Goal: Information Seeking & Learning: Learn about a topic

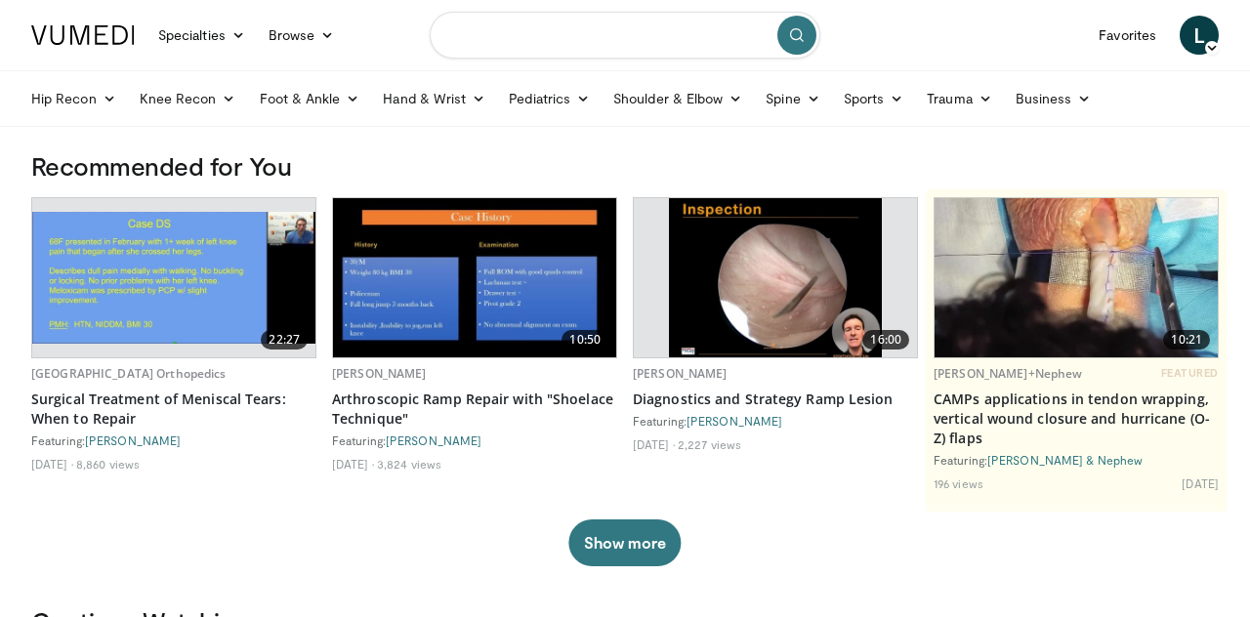
click at [621, 28] on input "Search topics, interventions" at bounding box center [625, 35] width 391 height 47
type input "**********"
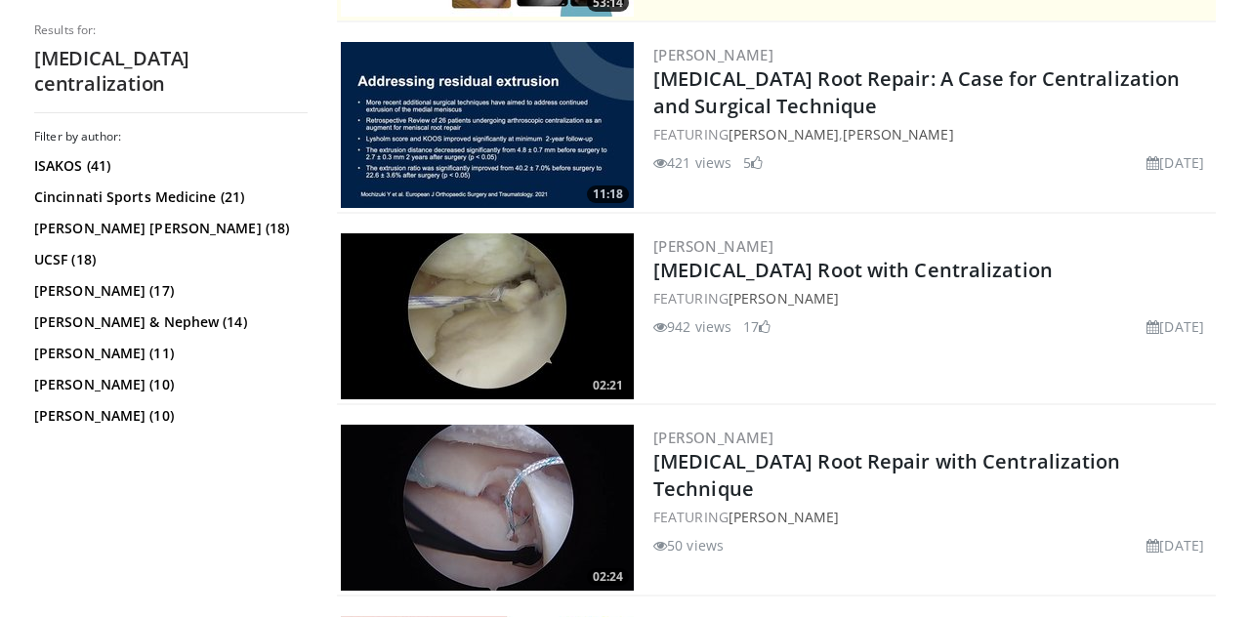
scroll to position [560, 0]
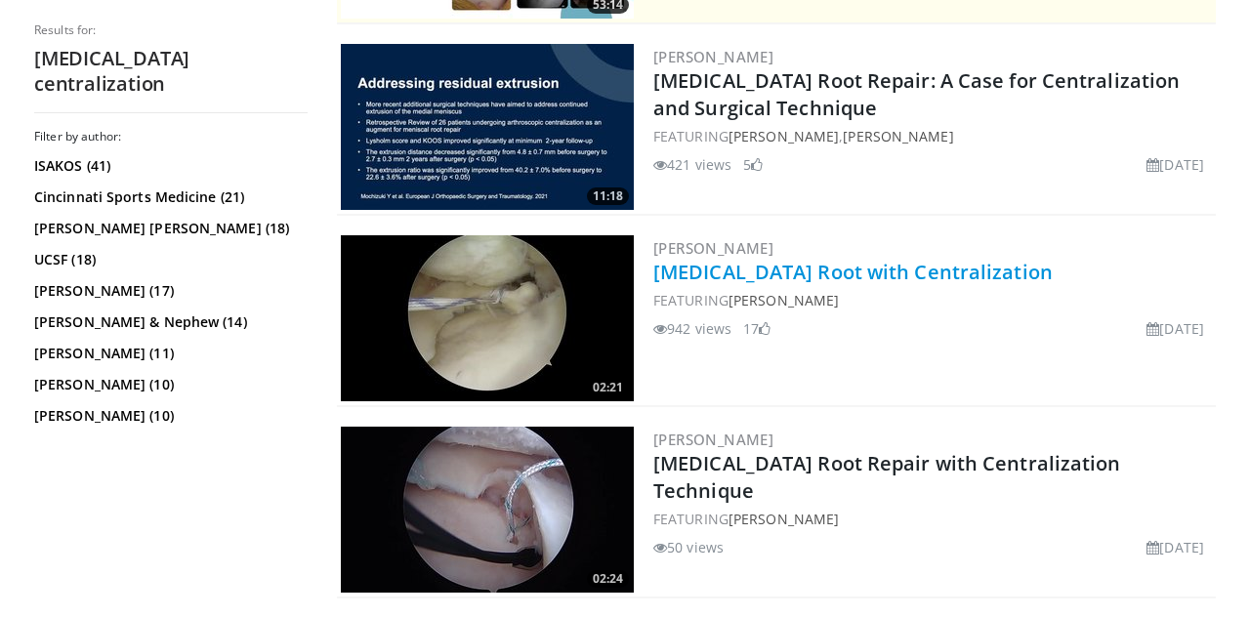
click at [835, 281] on link "Medial Meniscus Root with Centralization" at bounding box center [852, 272] width 399 height 26
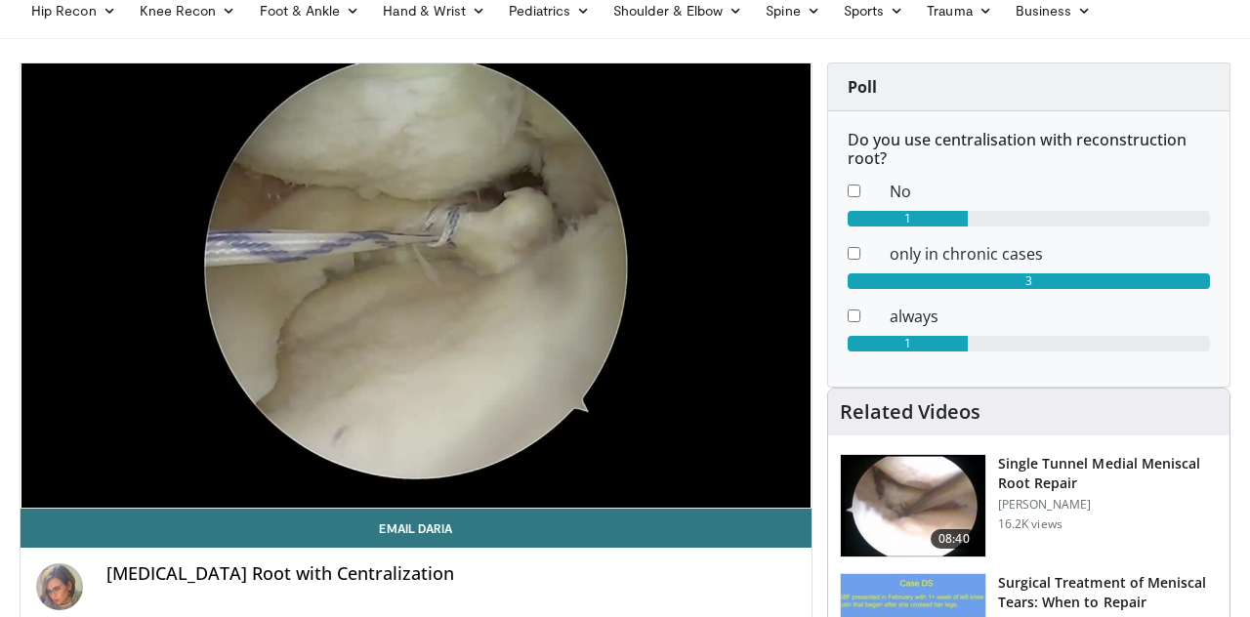
scroll to position [84, 0]
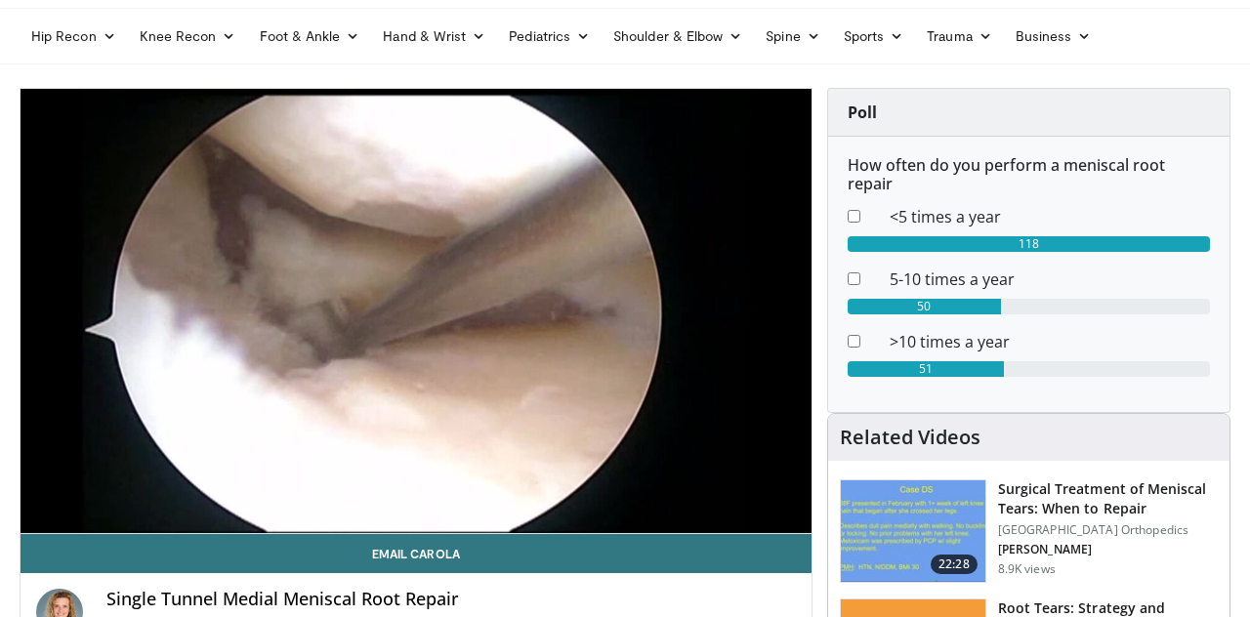
scroll to position [48, 0]
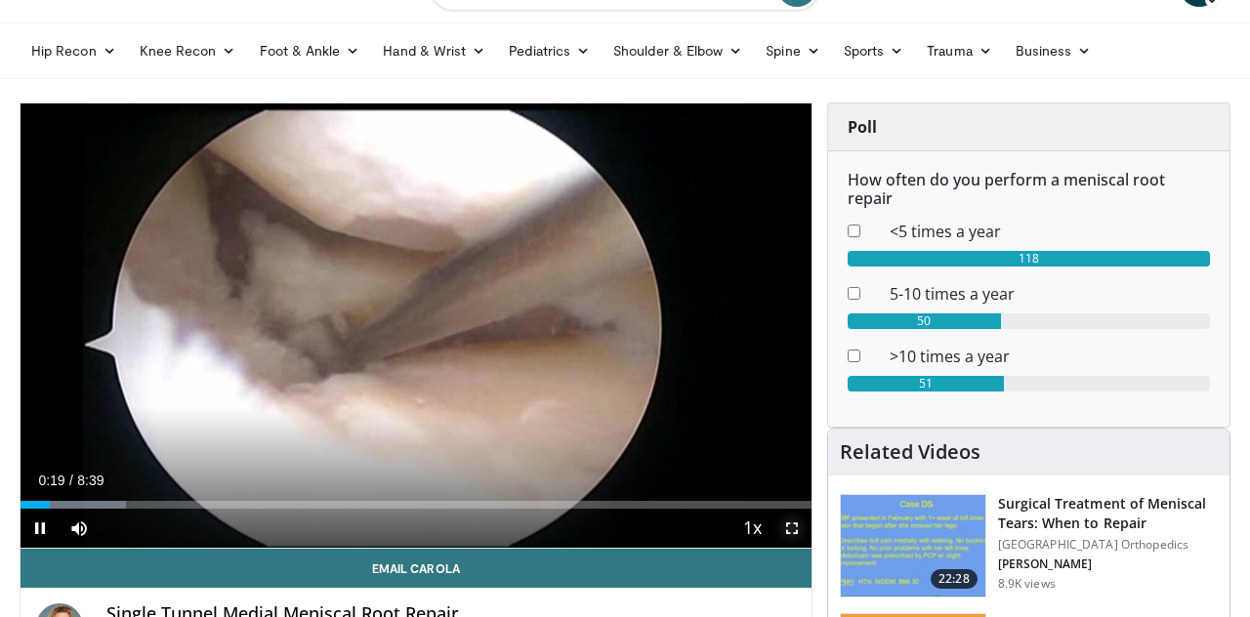
click at [797, 526] on span "Video Player" at bounding box center [791, 528] width 39 height 39
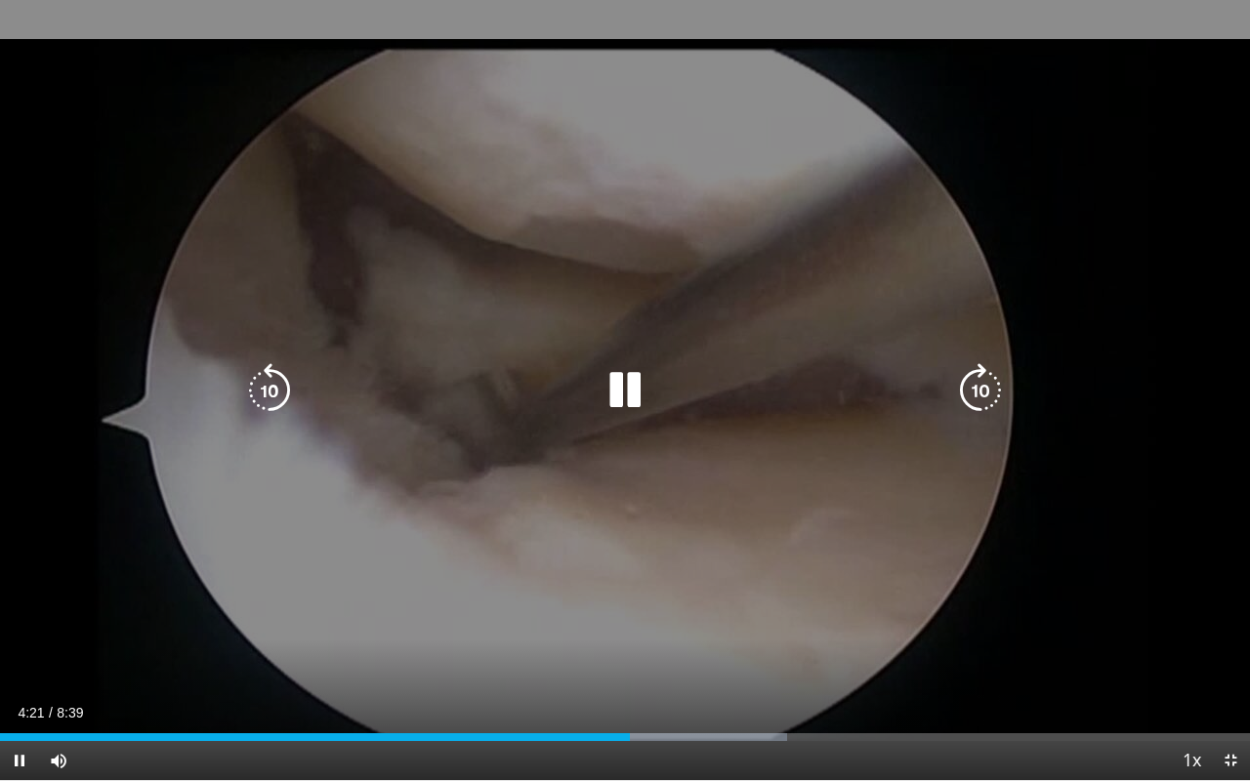
click at [625, 389] on icon "Video Player" at bounding box center [625, 390] width 55 height 55
click at [615, 391] on icon "Video Player" at bounding box center [625, 390] width 55 height 55
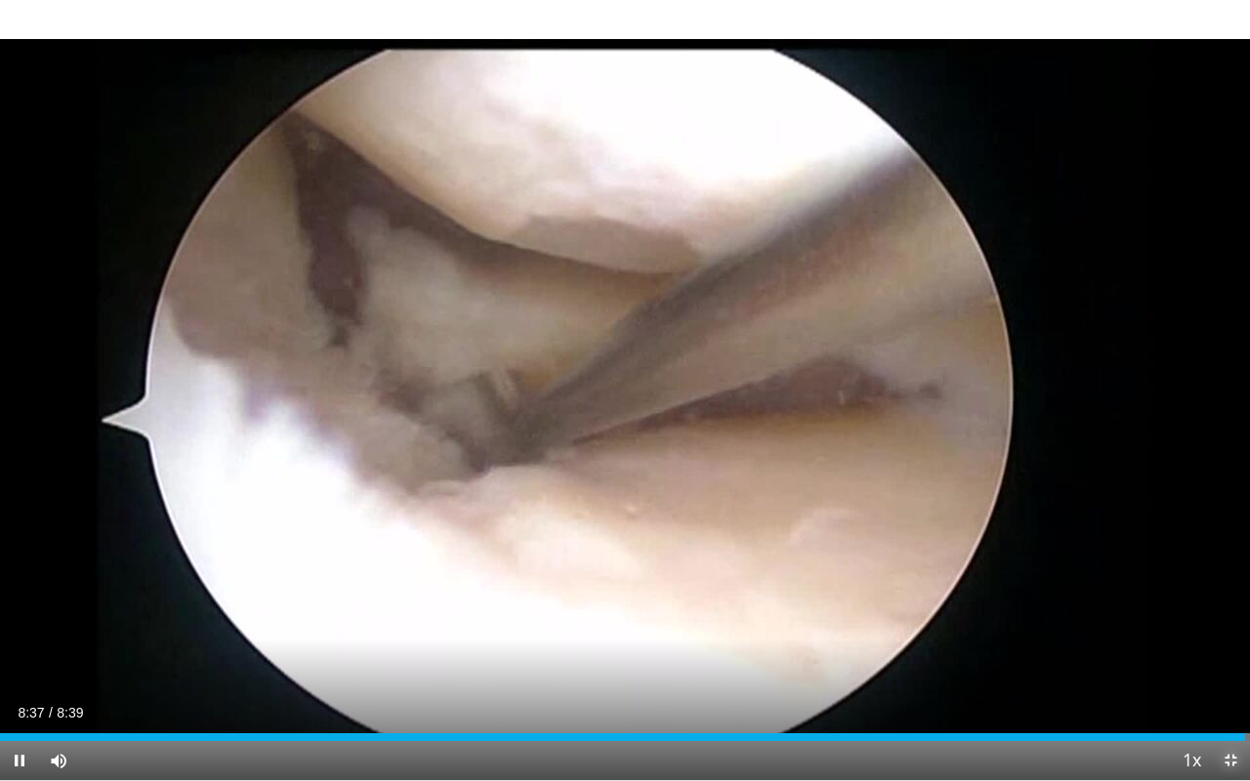
click at [1231, 616] on span "Video Player" at bounding box center [1230, 760] width 39 height 39
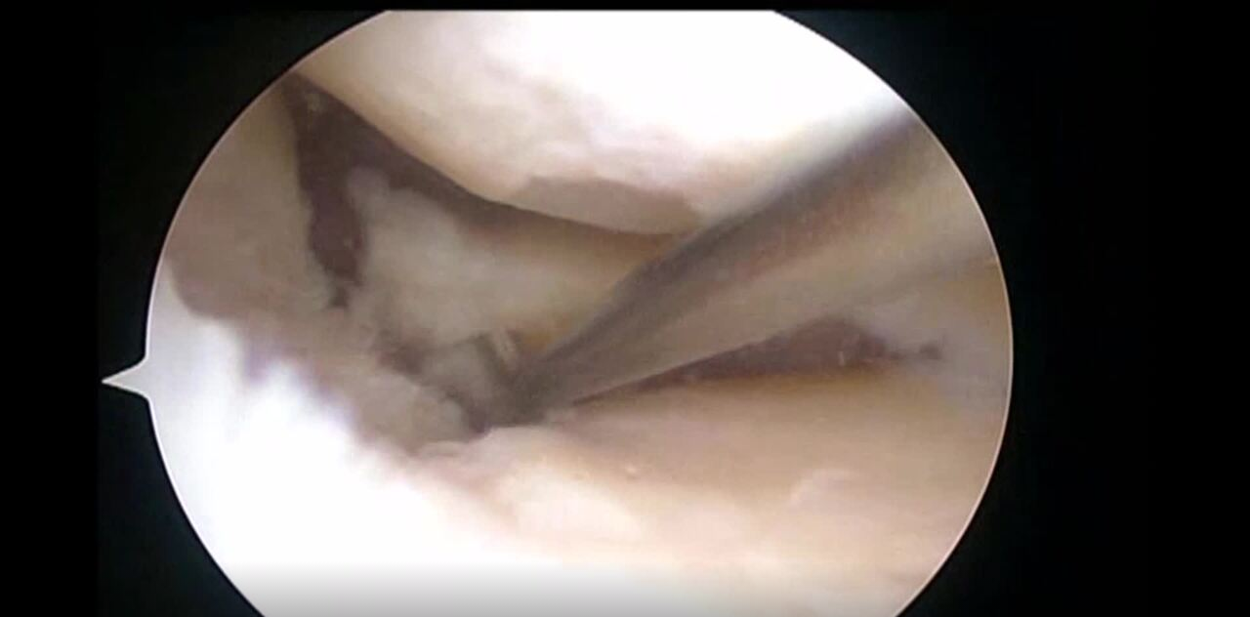
scroll to position [0, 0]
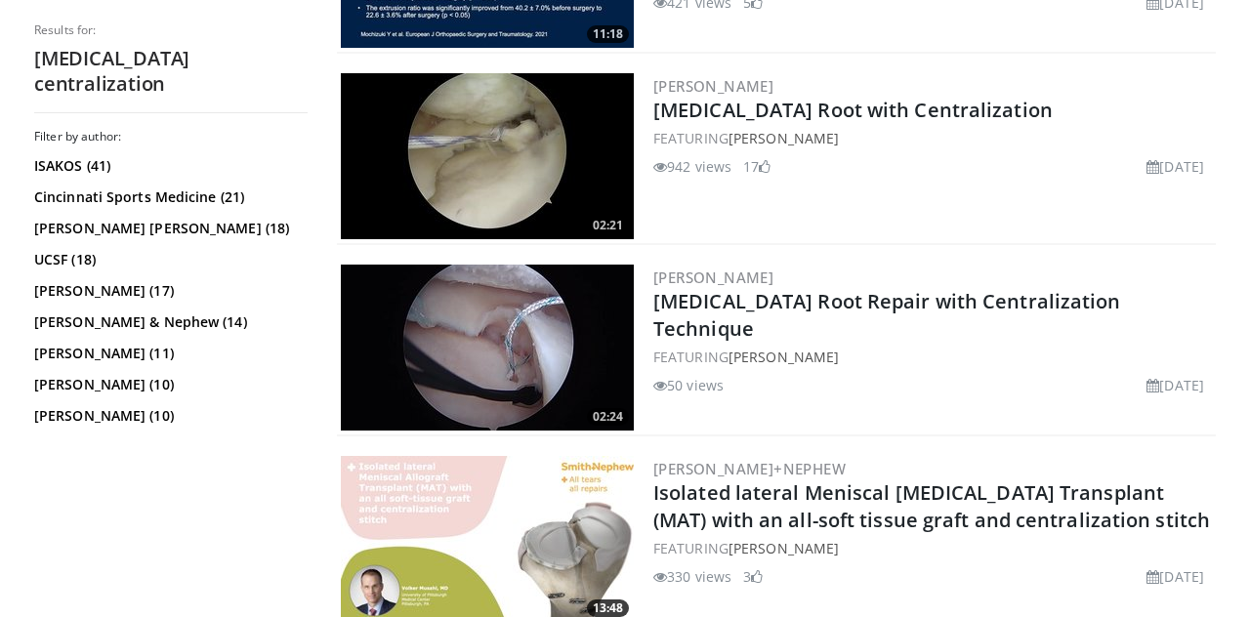
scroll to position [723, 0]
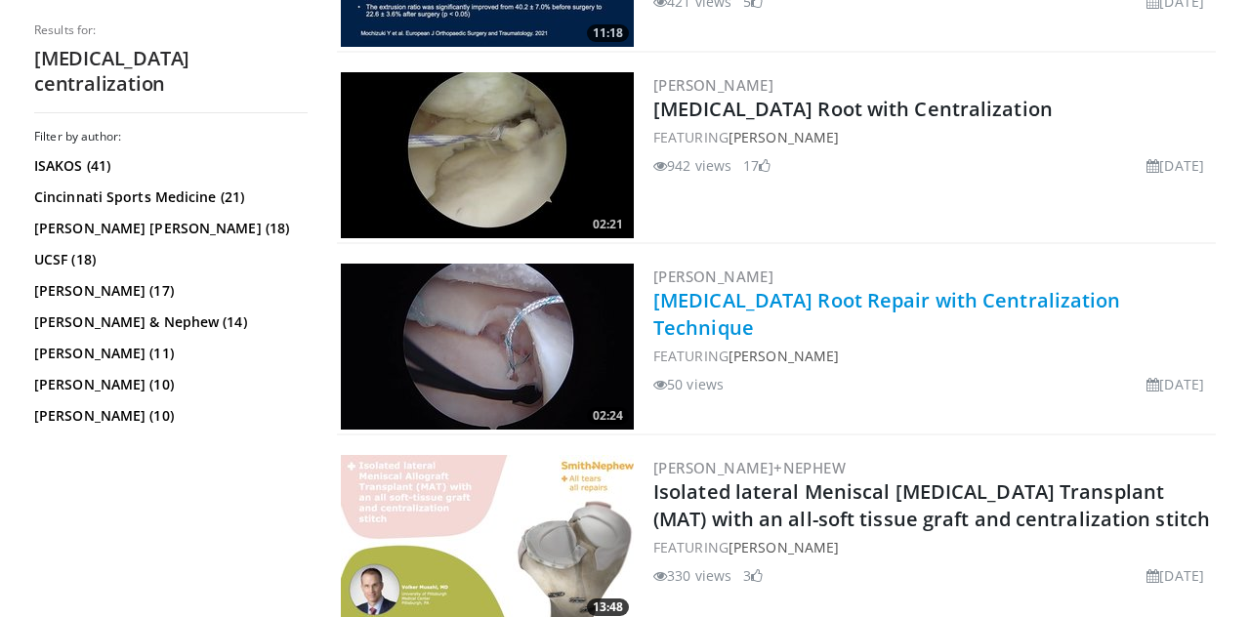
click at [853, 306] on link "[MEDICAL_DATA] Root Repair with Centralization Technique" at bounding box center [887, 314] width 468 height 54
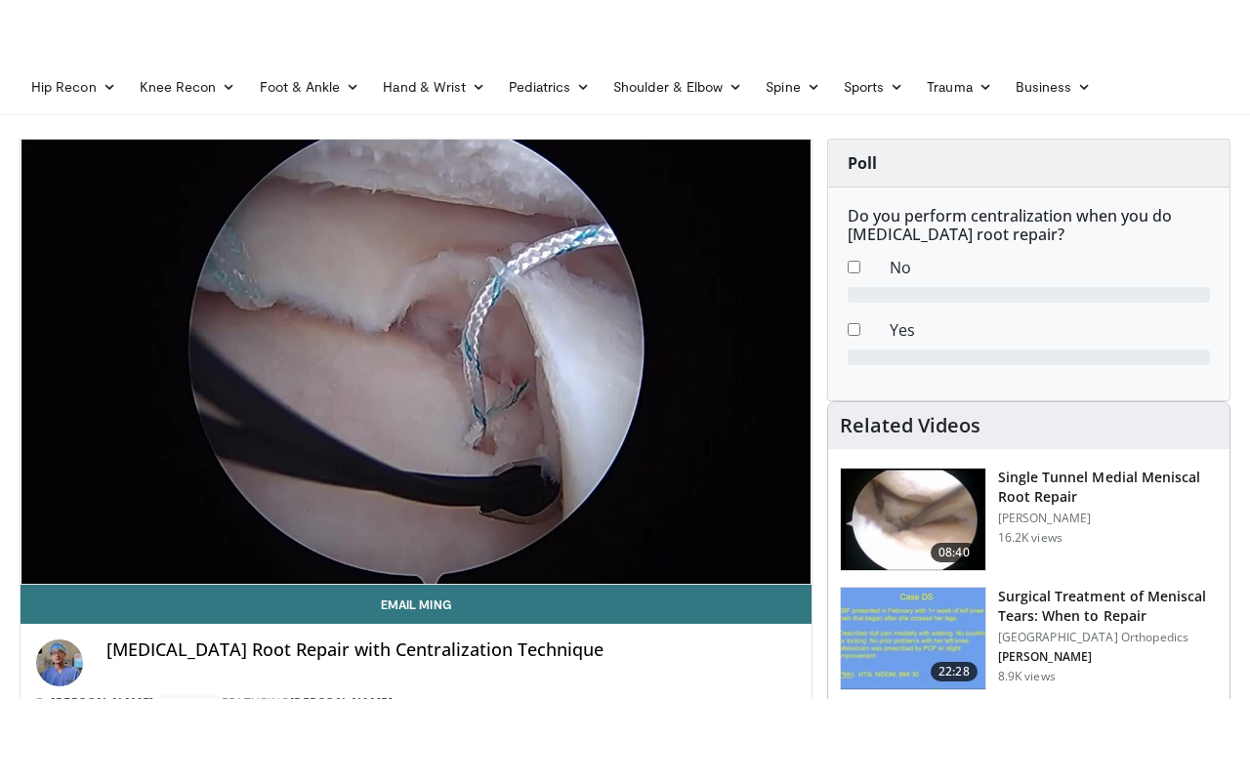
scroll to position [91, 0]
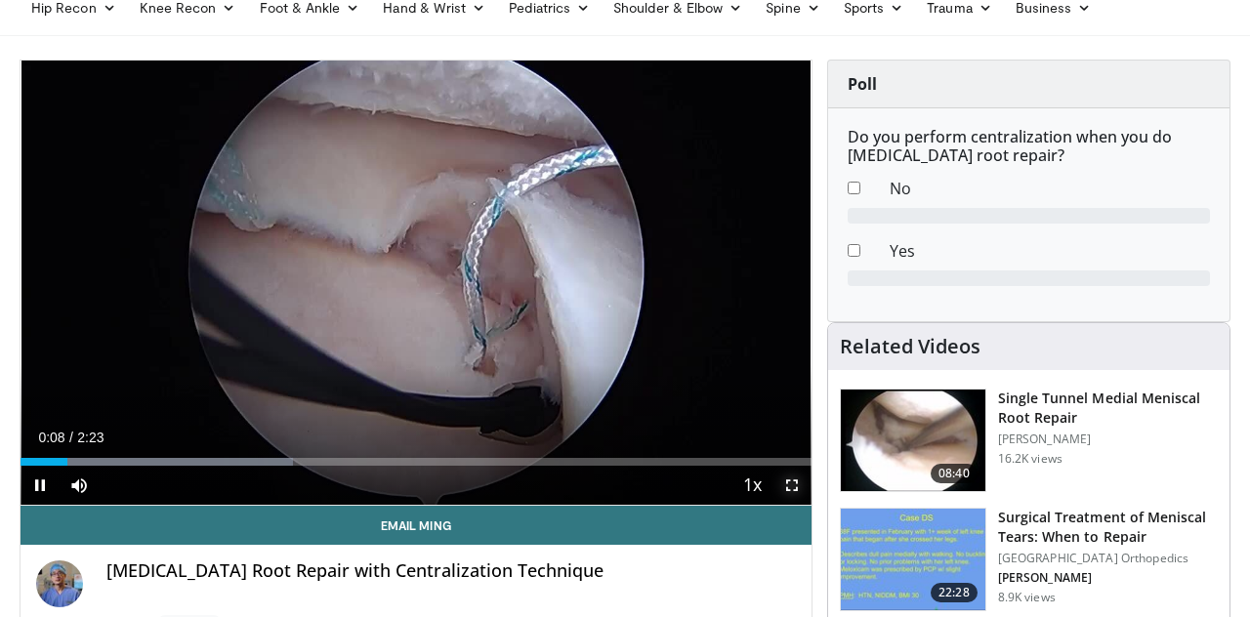
click at [786, 487] on span "Video Player" at bounding box center [791, 485] width 39 height 39
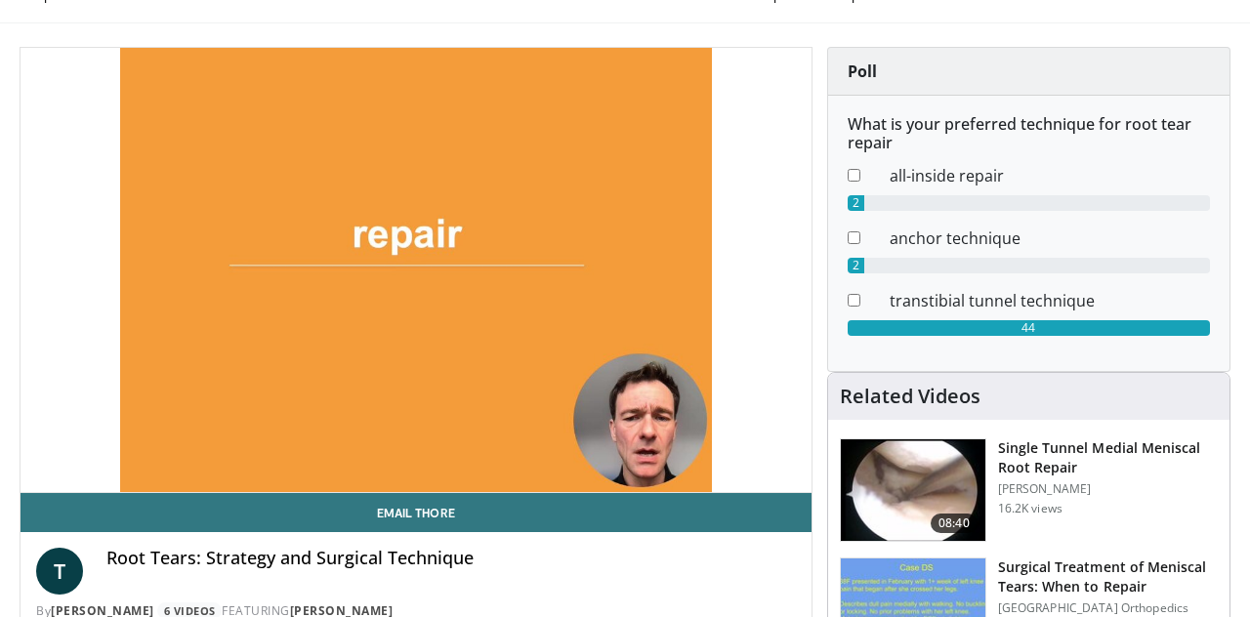
scroll to position [104, 0]
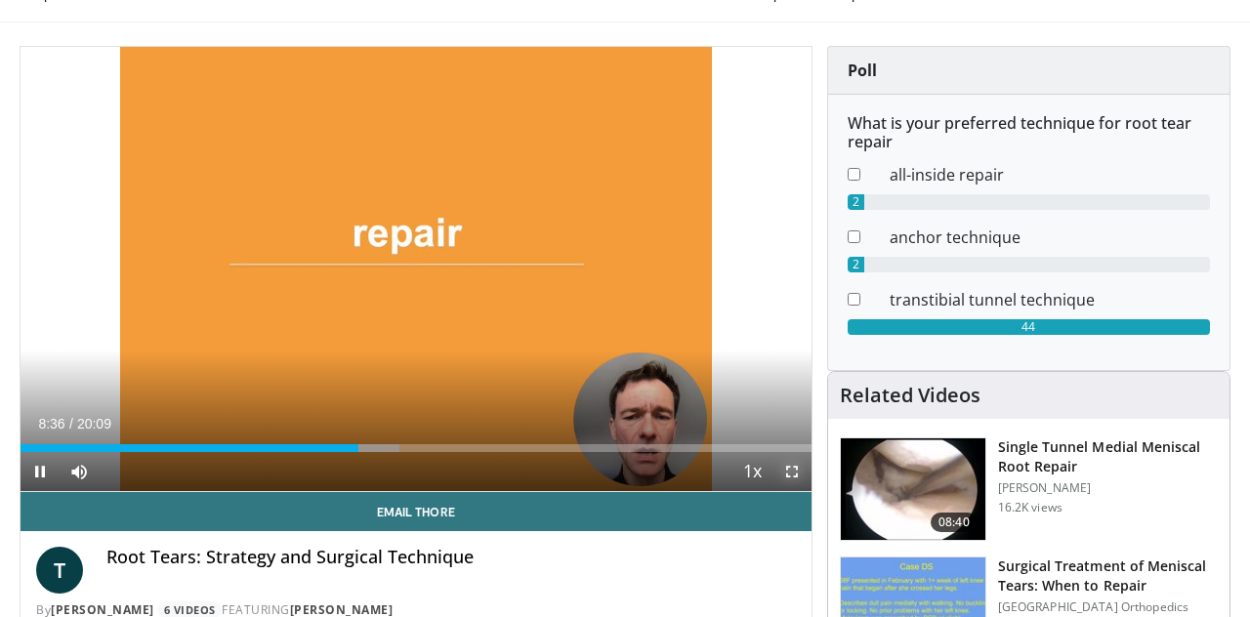
click at [793, 473] on span "Video Player" at bounding box center [791, 471] width 39 height 39
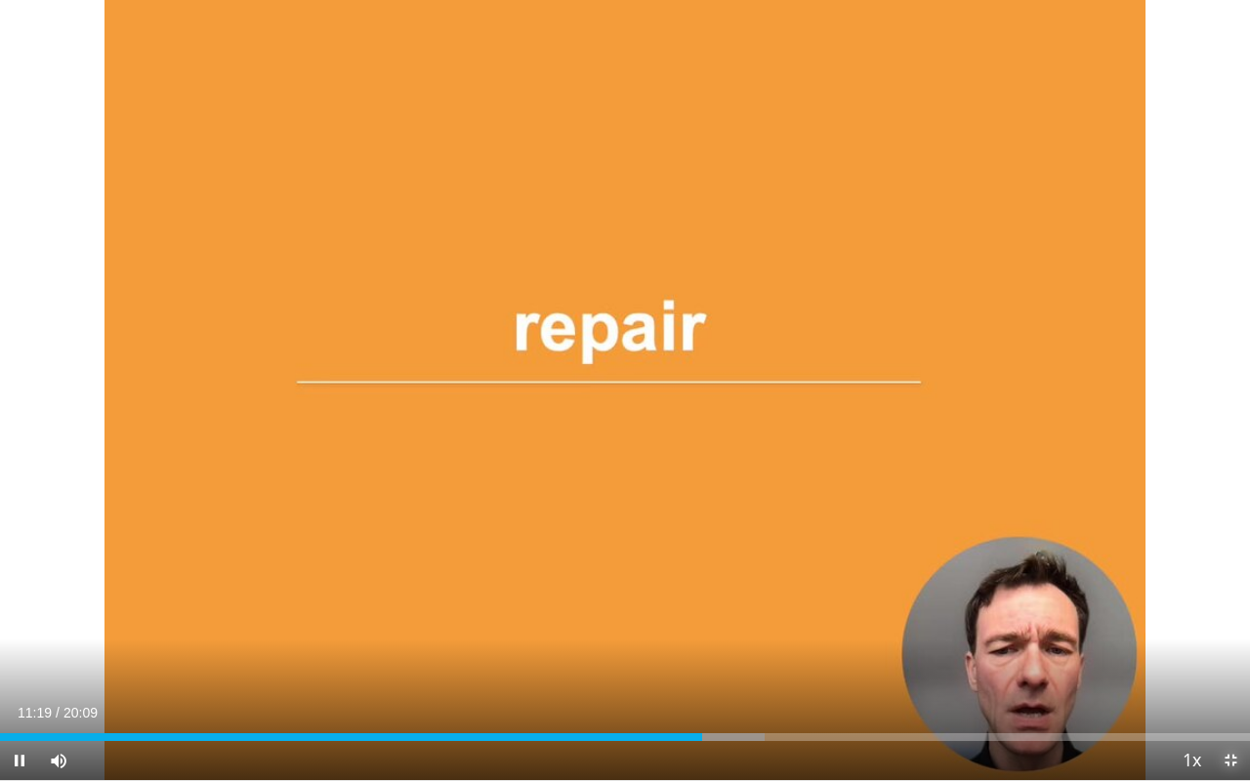
click at [1225, 616] on span "Video Player" at bounding box center [1230, 760] width 39 height 39
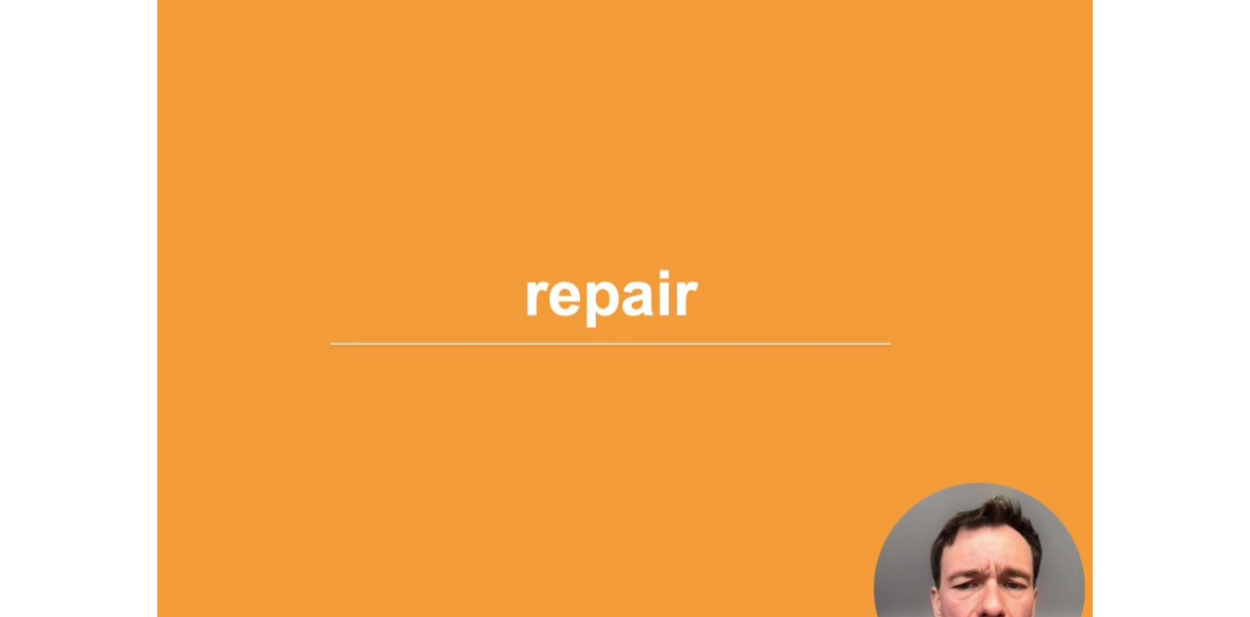
scroll to position [53, 0]
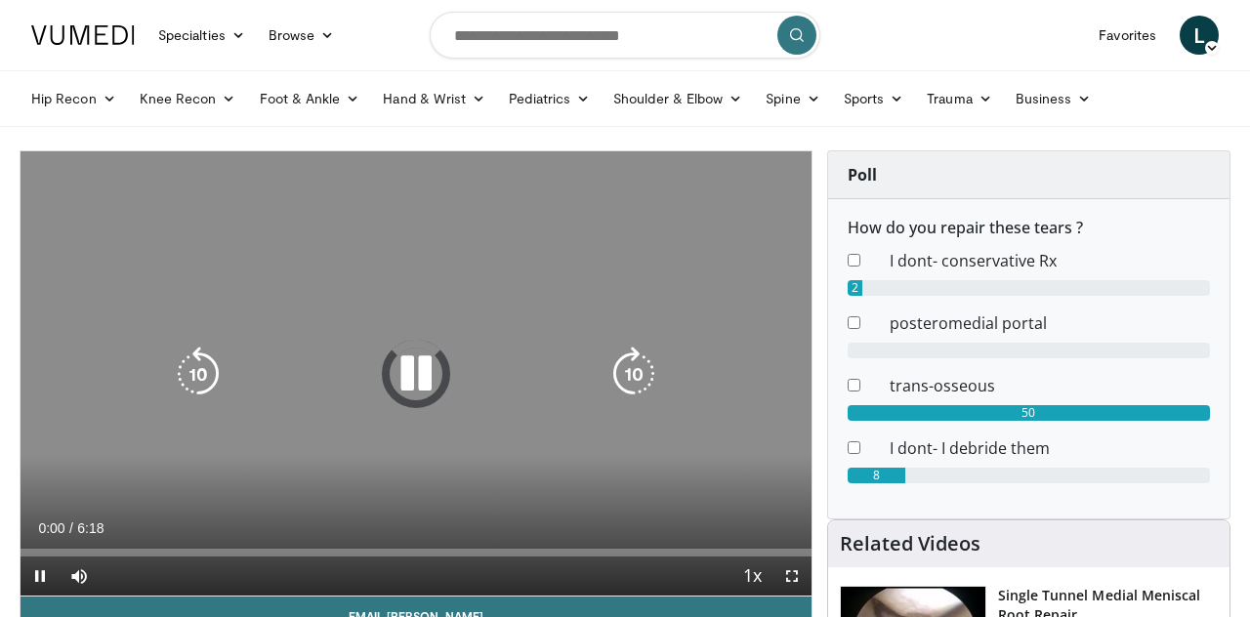
click at [421, 375] on icon "Video Player" at bounding box center [416, 374] width 55 height 55
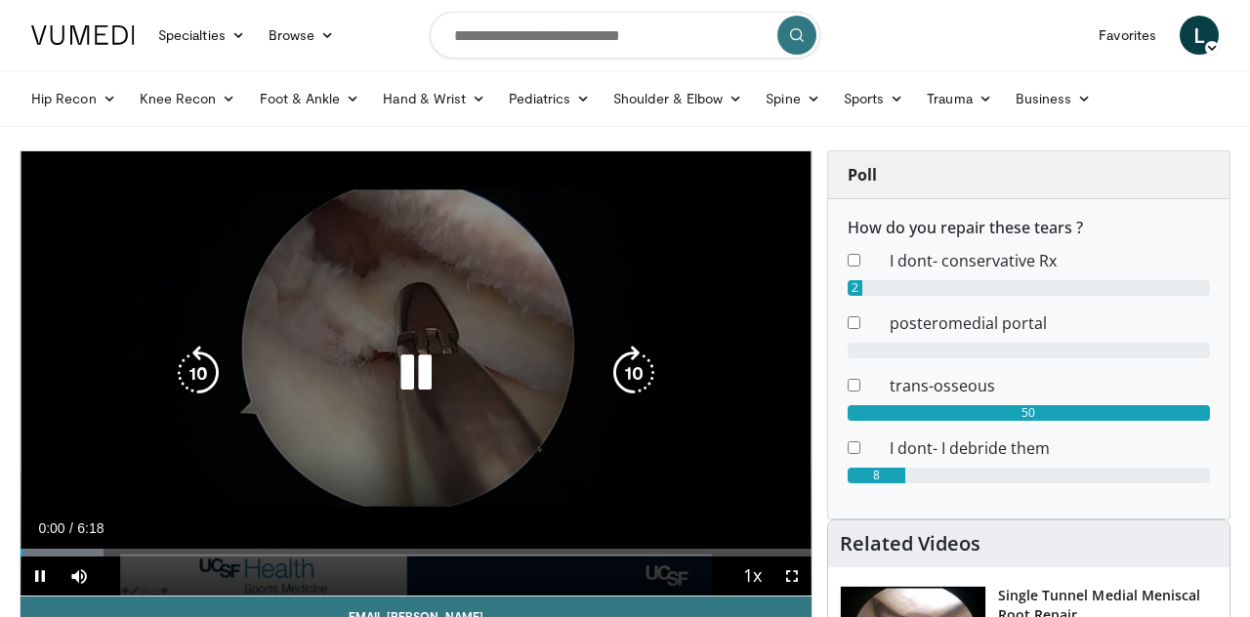
click at [421, 375] on icon "Video Player" at bounding box center [416, 373] width 55 height 55
